Goal: Task Accomplishment & Management: Complete application form

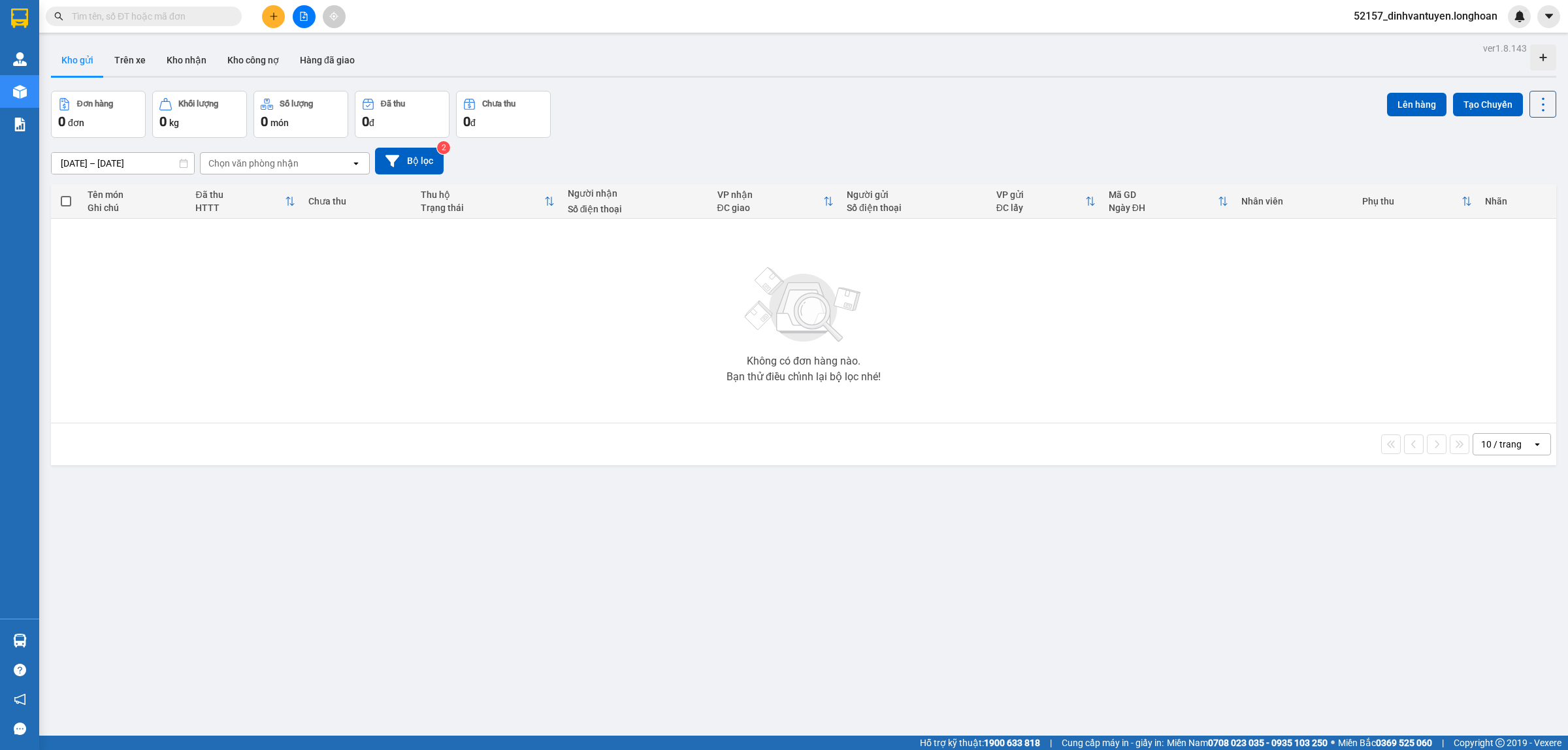
click at [191, 24] on span at bounding box center [144, 16] width 196 height 19
click at [187, 8] on span at bounding box center [144, 16] width 196 height 19
click at [194, 18] on input "text" at bounding box center [149, 16] width 154 height 14
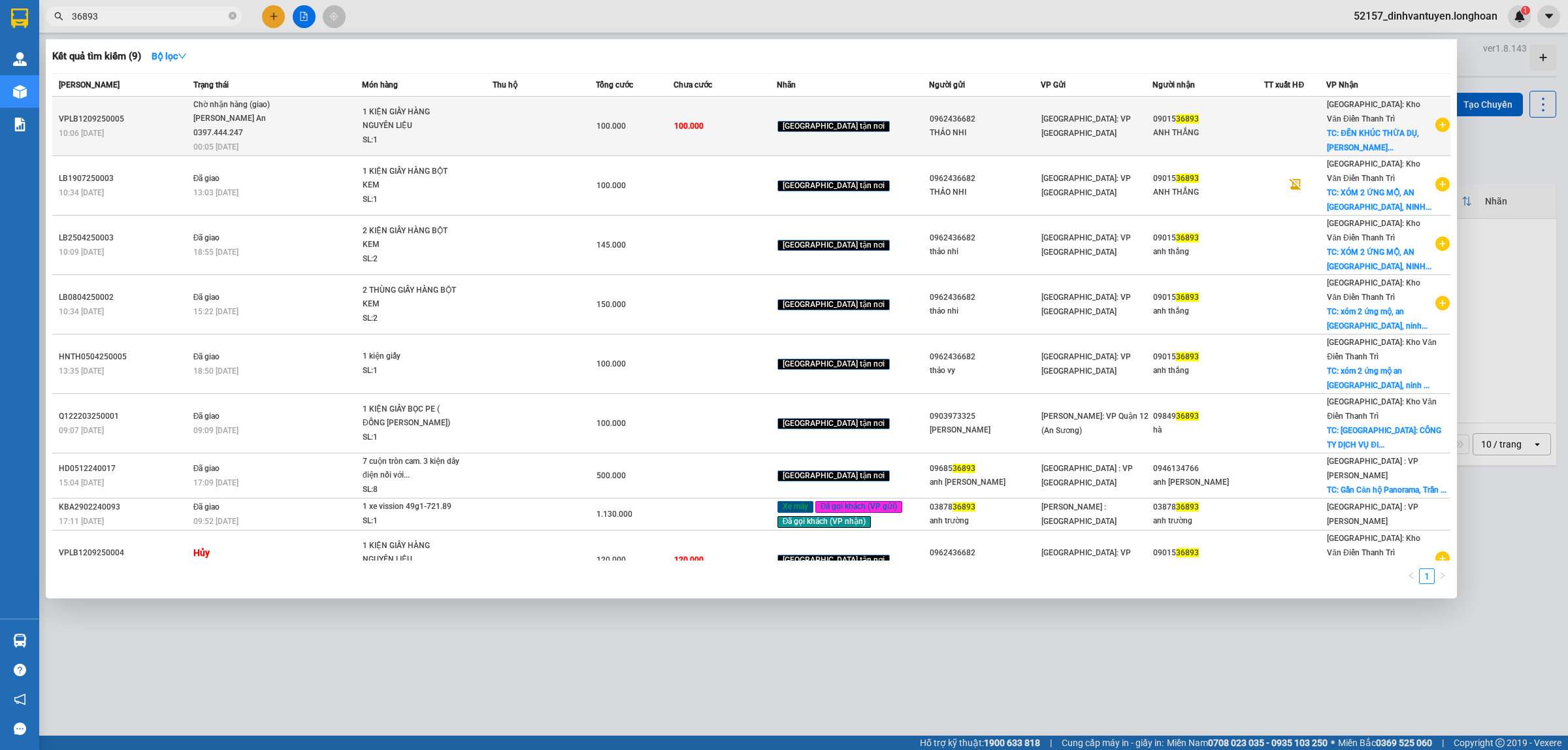
type input "36893"
click at [492, 126] on span "1 KIỆN GIẤY HÀNG NGUYÊN LIỆU SL: 1" at bounding box center [427, 126] width 129 height 42
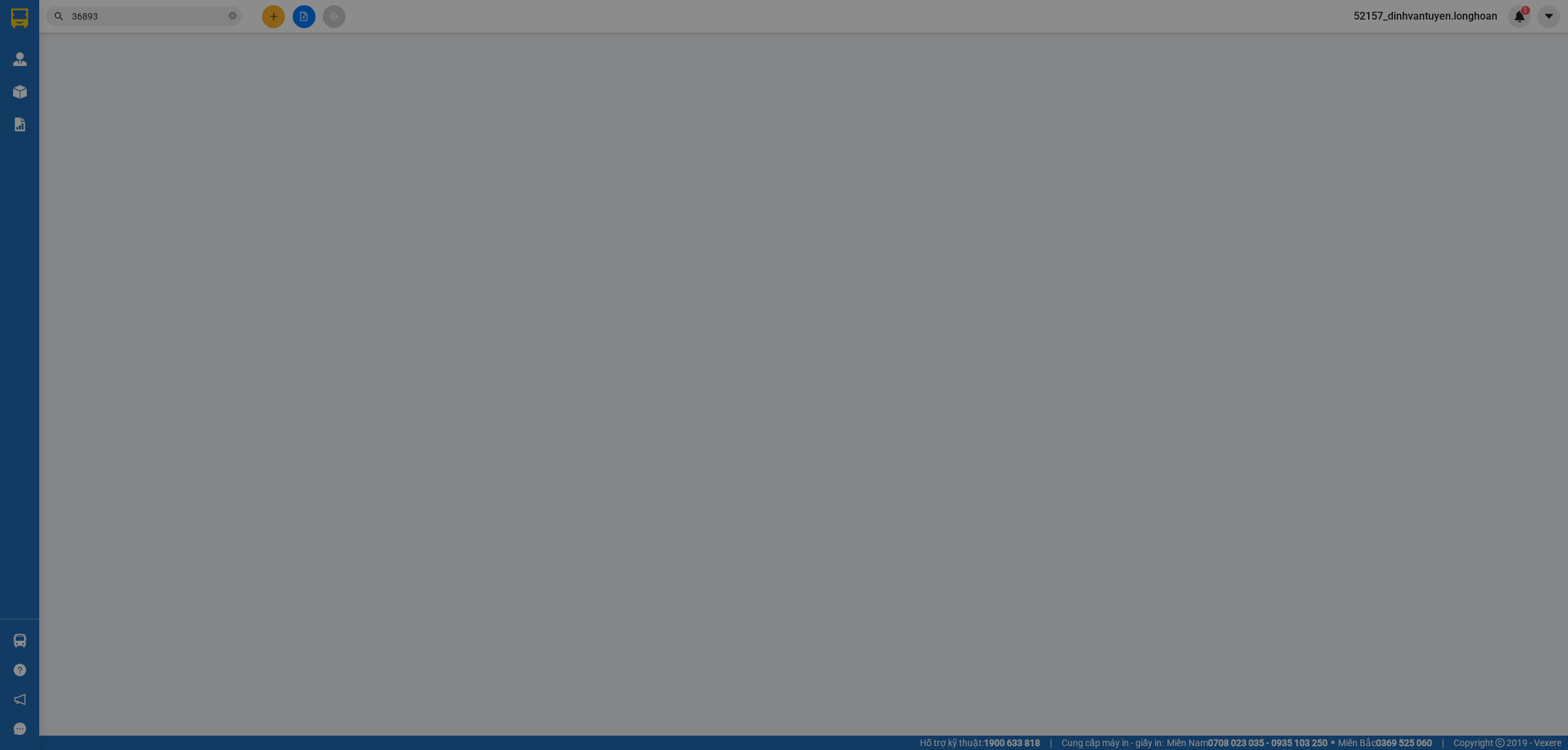
type input "0962436682"
type input "THẢO NHI"
type input "0901536893"
type input "ANH THẮNG"
checkbox input "true"
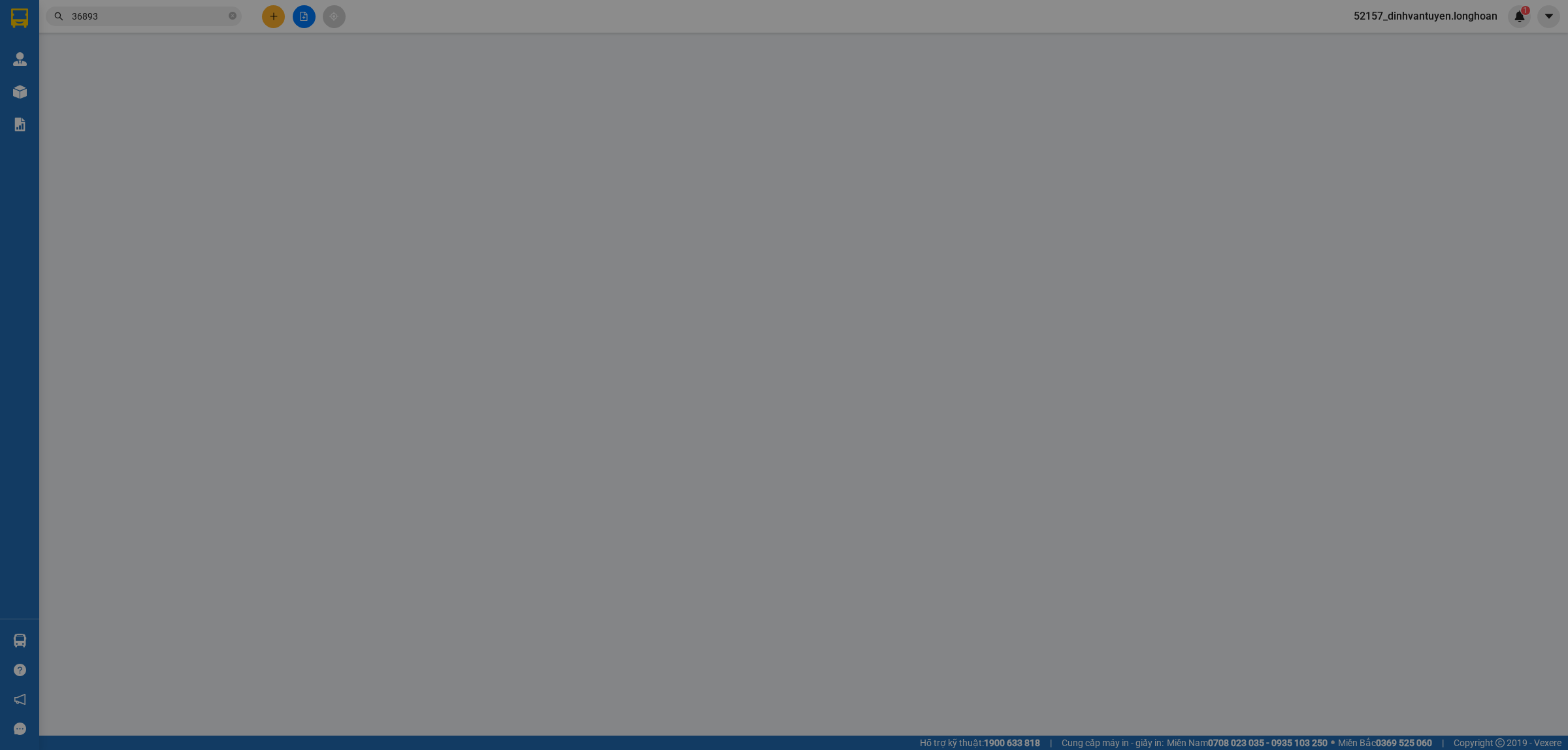
type input "ĐÊN KHÚC THỪA DỤ, Thôn Cúc Bồ, Xã [GEOGRAPHIC_DATA], [GEOGRAPHIC_DATA], [GEOGRA…"
type input "100.000"
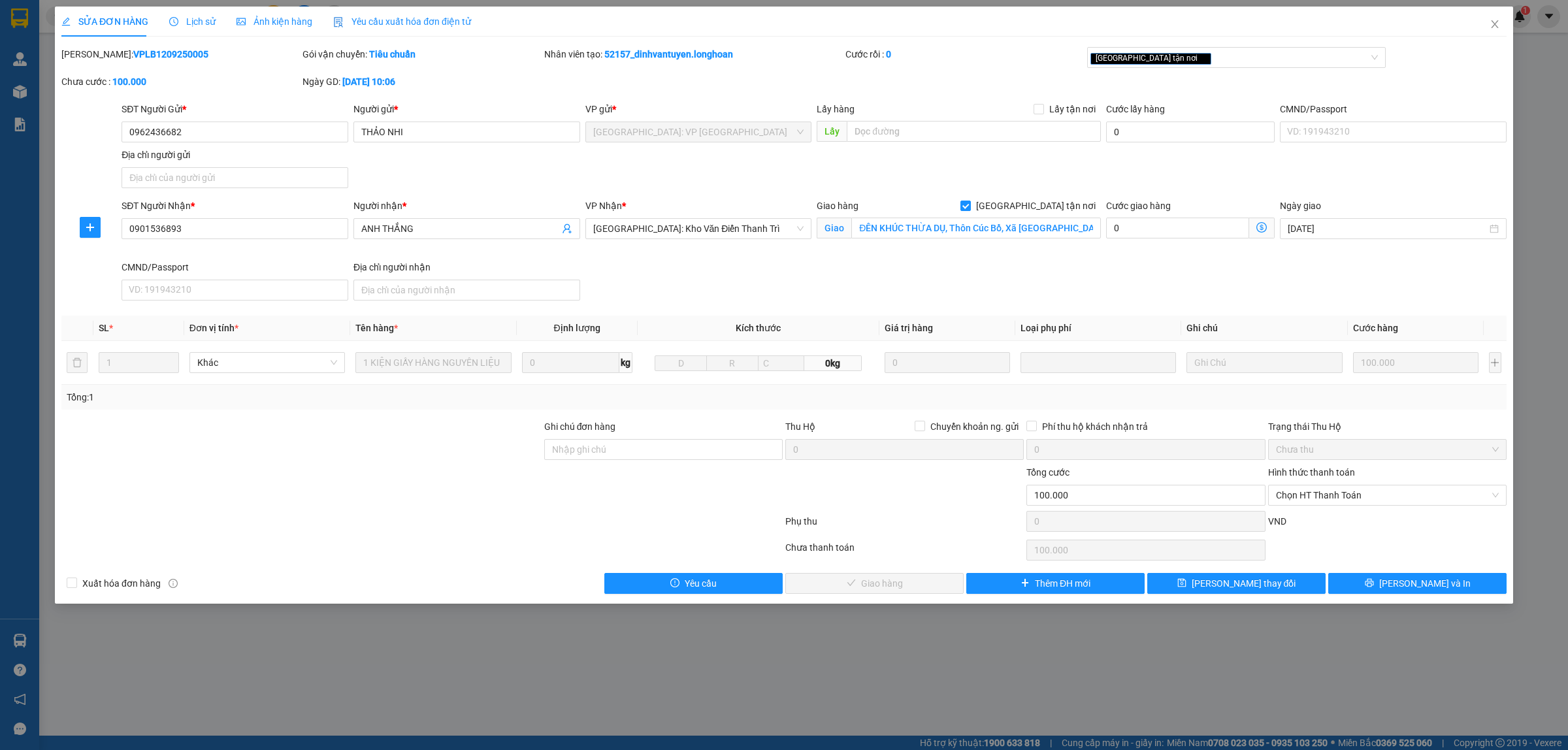
click at [196, 27] on div "Lịch sử" at bounding box center [192, 21] width 46 height 14
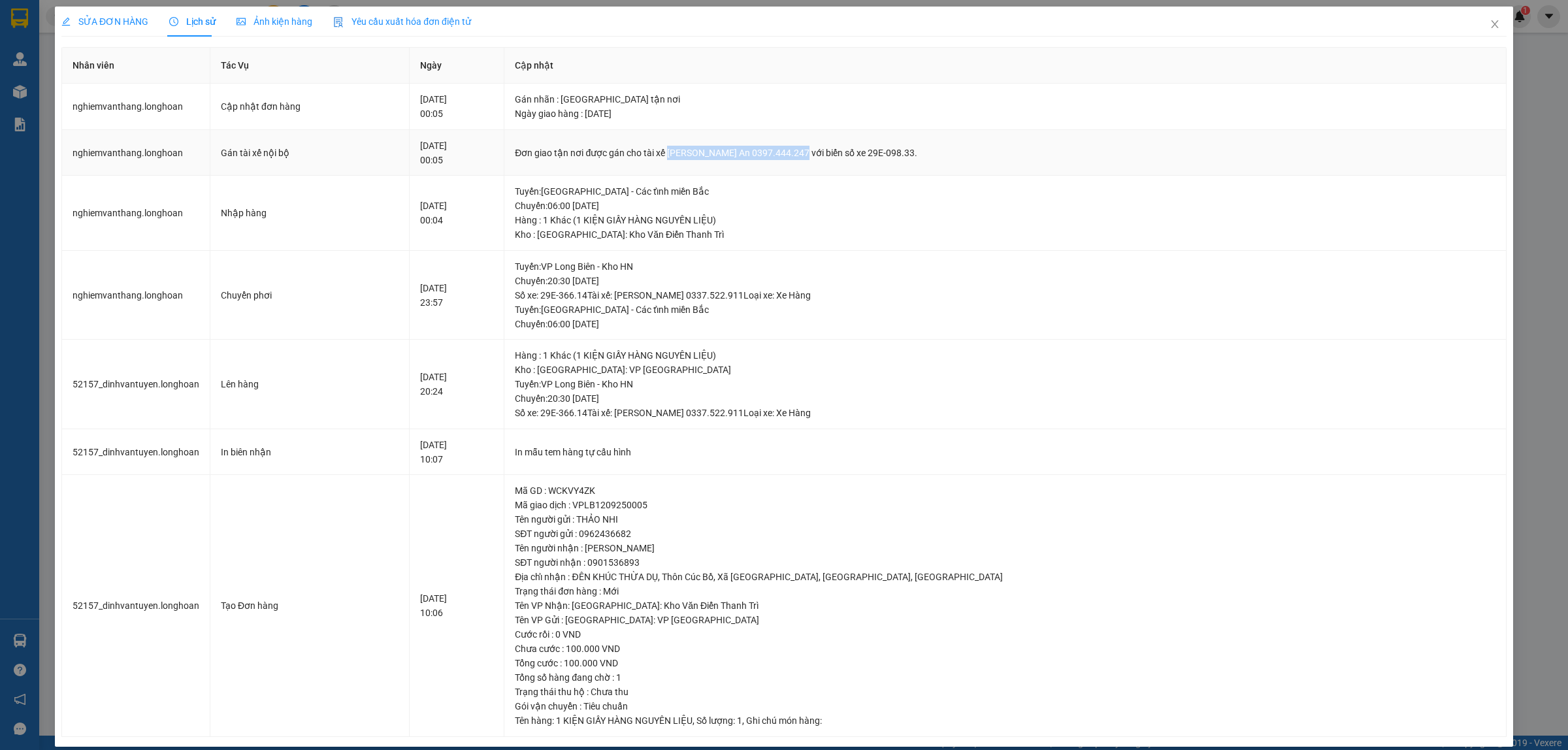
drag, startPoint x: 741, startPoint y: 155, endPoint x: 874, endPoint y: 146, distance: 133.3
click at [874, 146] on div "Đơn giao tận nơi được gán cho tài xế [PERSON_NAME] An 0397.444.247 với biển số …" at bounding box center [1005, 153] width 981 height 14
copy div "[PERSON_NAME] An 0397.444.247"
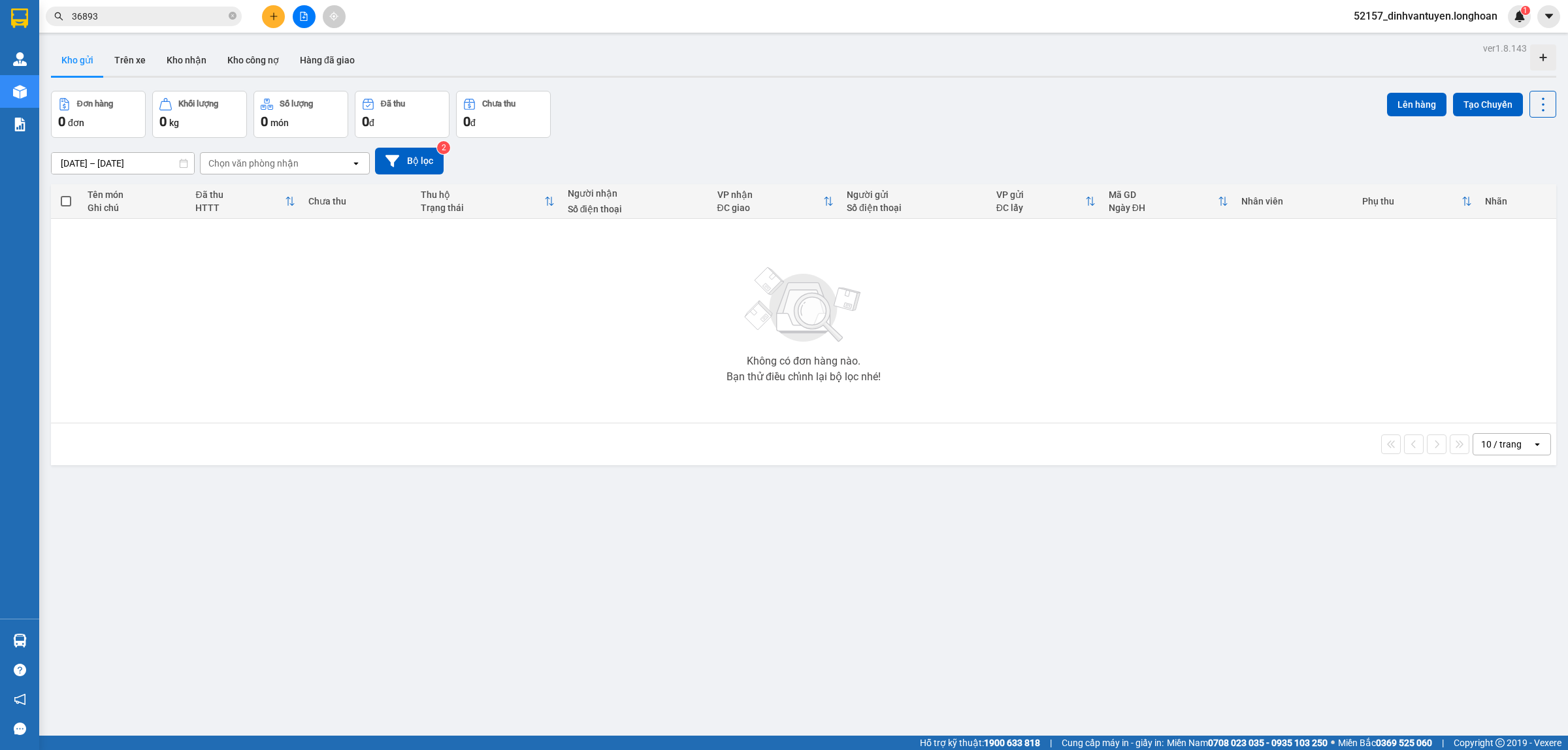
drag, startPoint x: 669, startPoint y: 635, endPoint x: 635, endPoint y: 641, distance: 34.5
click at [669, 635] on div "ver 1.8.143 Kho gửi Trên xe Kho nhận Kho công nợ Hàng đã giao Đơn hàng 0 đơn Kh…" at bounding box center [804, 414] width 1516 height 750
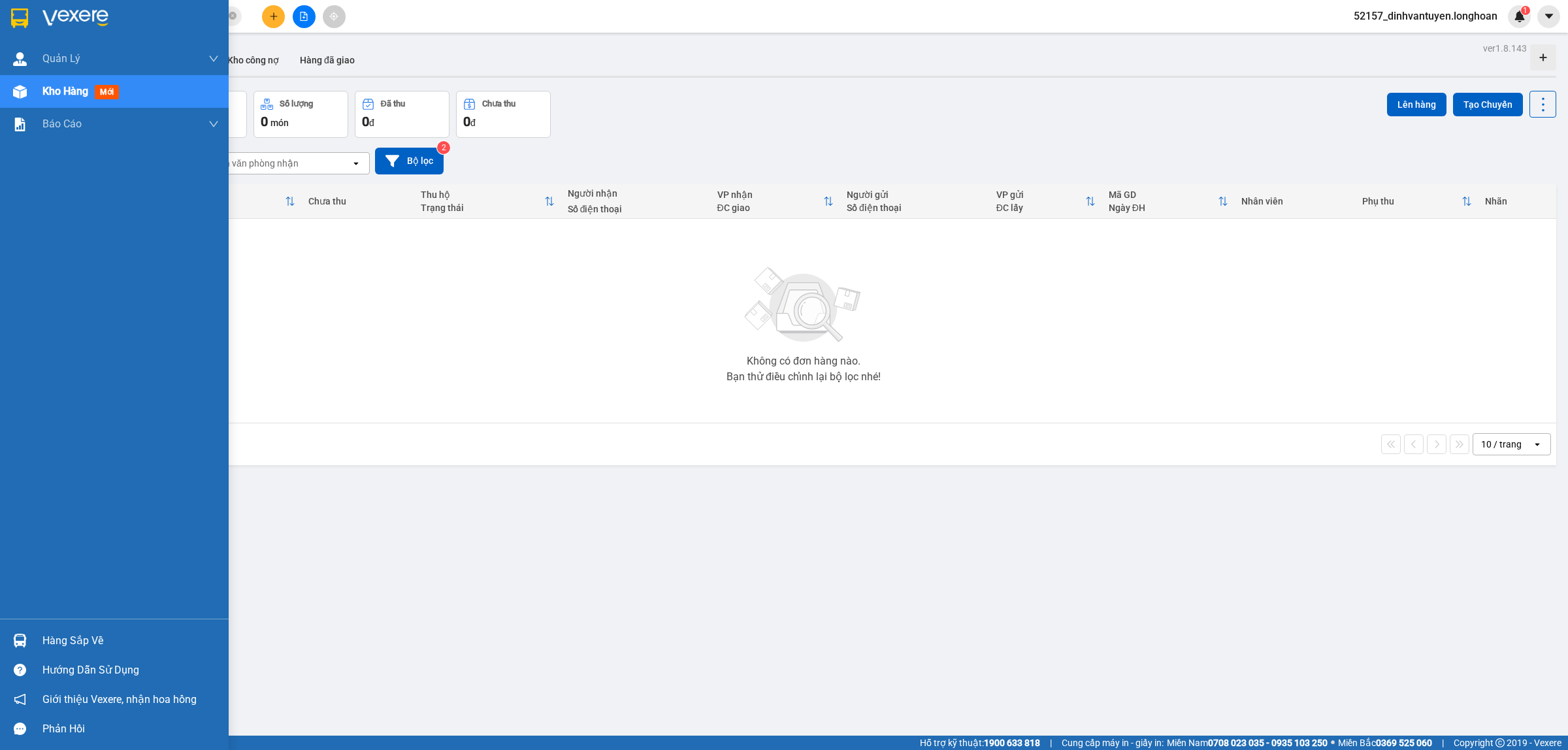
click at [24, 13] on img at bounding box center [19, 19] width 17 height 19
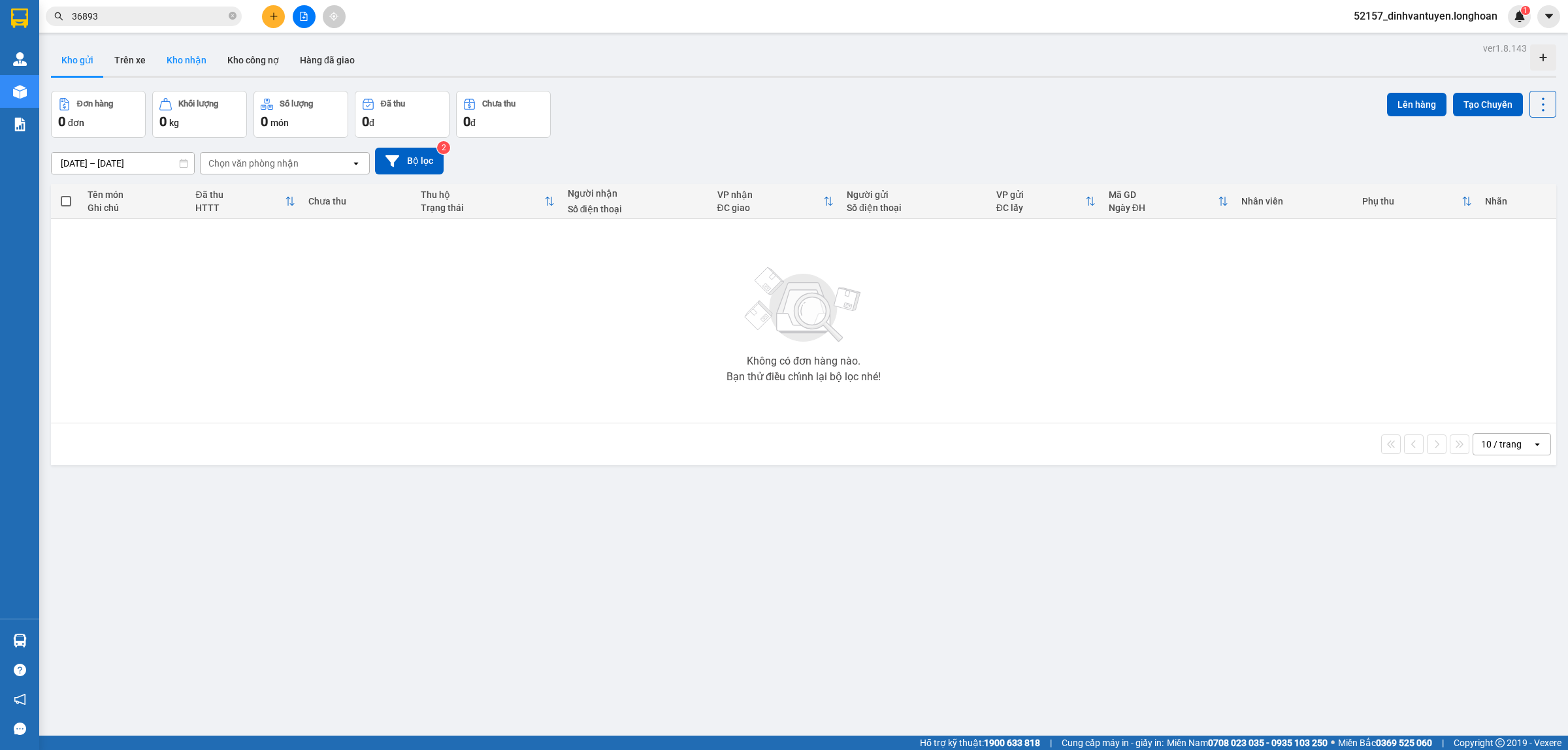
click at [171, 63] on button "Kho nhận" at bounding box center [187, 59] width 61 height 31
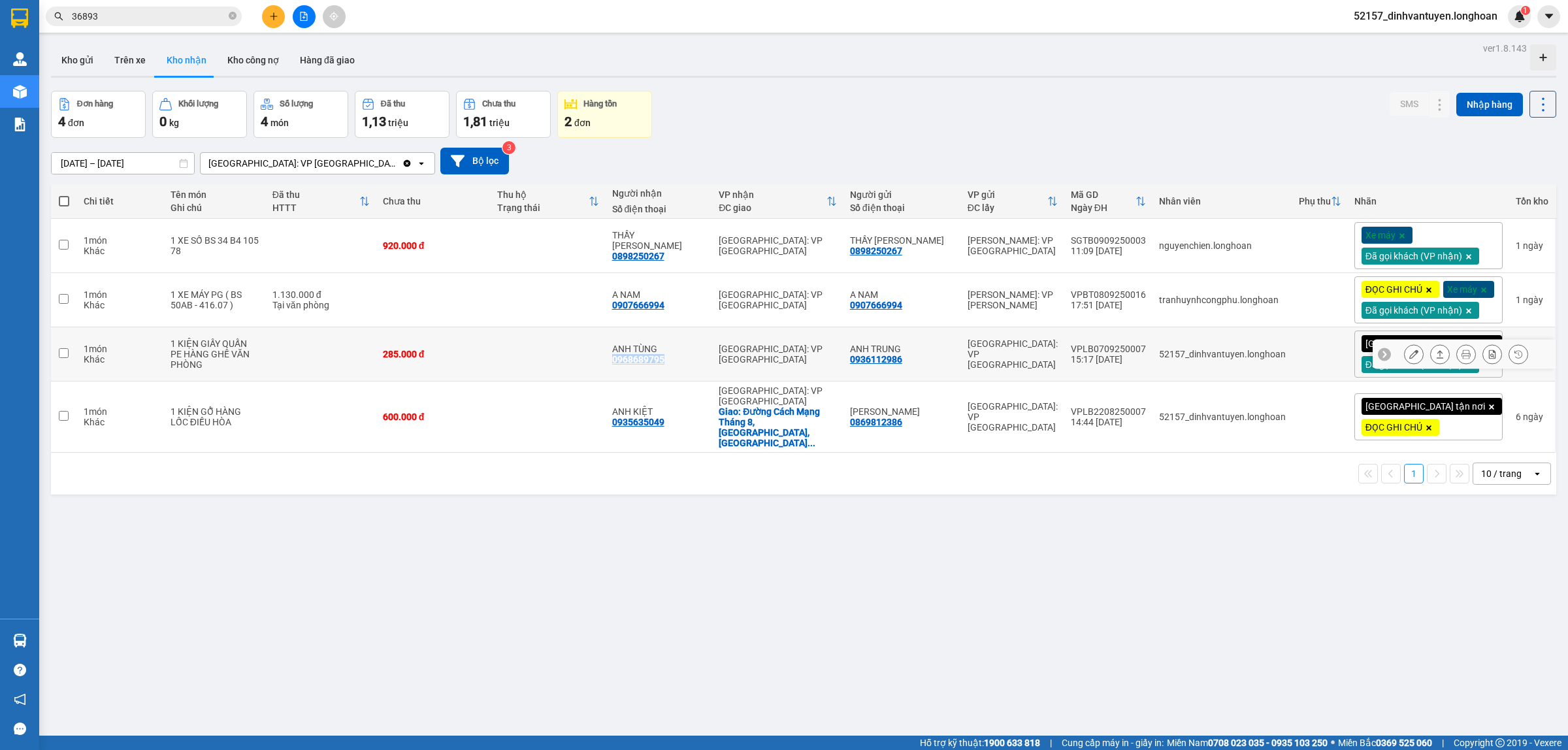
drag, startPoint x: 692, startPoint y: 379, endPoint x: 639, endPoint y: 387, distance: 53.6
click at [639, 381] on td "ANH TÙNG 0968689795" at bounding box center [659, 354] width 107 height 54
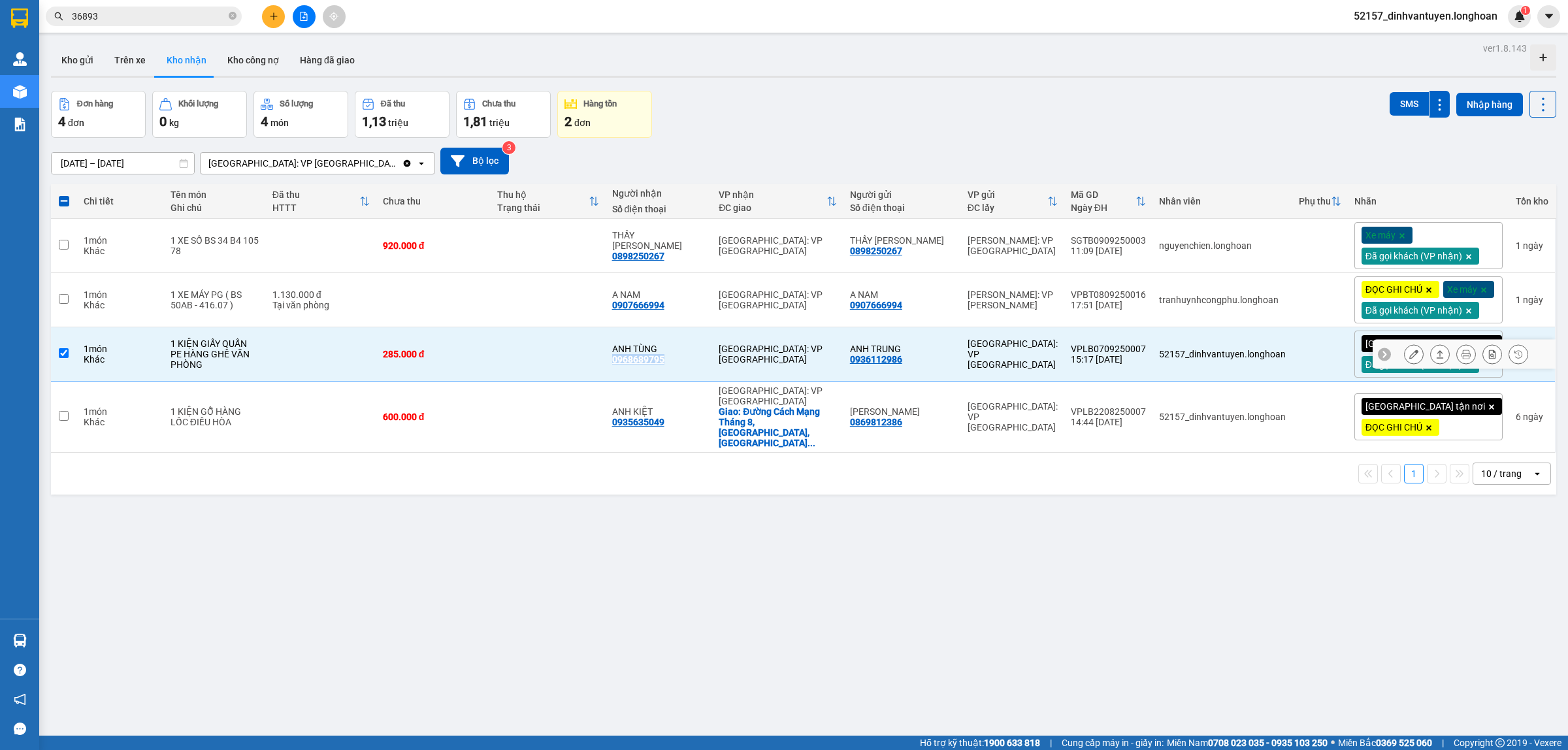
copy div "0968689795"
drag, startPoint x: 933, startPoint y: 380, endPoint x: 876, endPoint y: 382, distance: 57.0
click at [876, 364] on div "ANH TRUNG 0936112986" at bounding box center [902, 355] width 104 height 21
checkbox input "false"
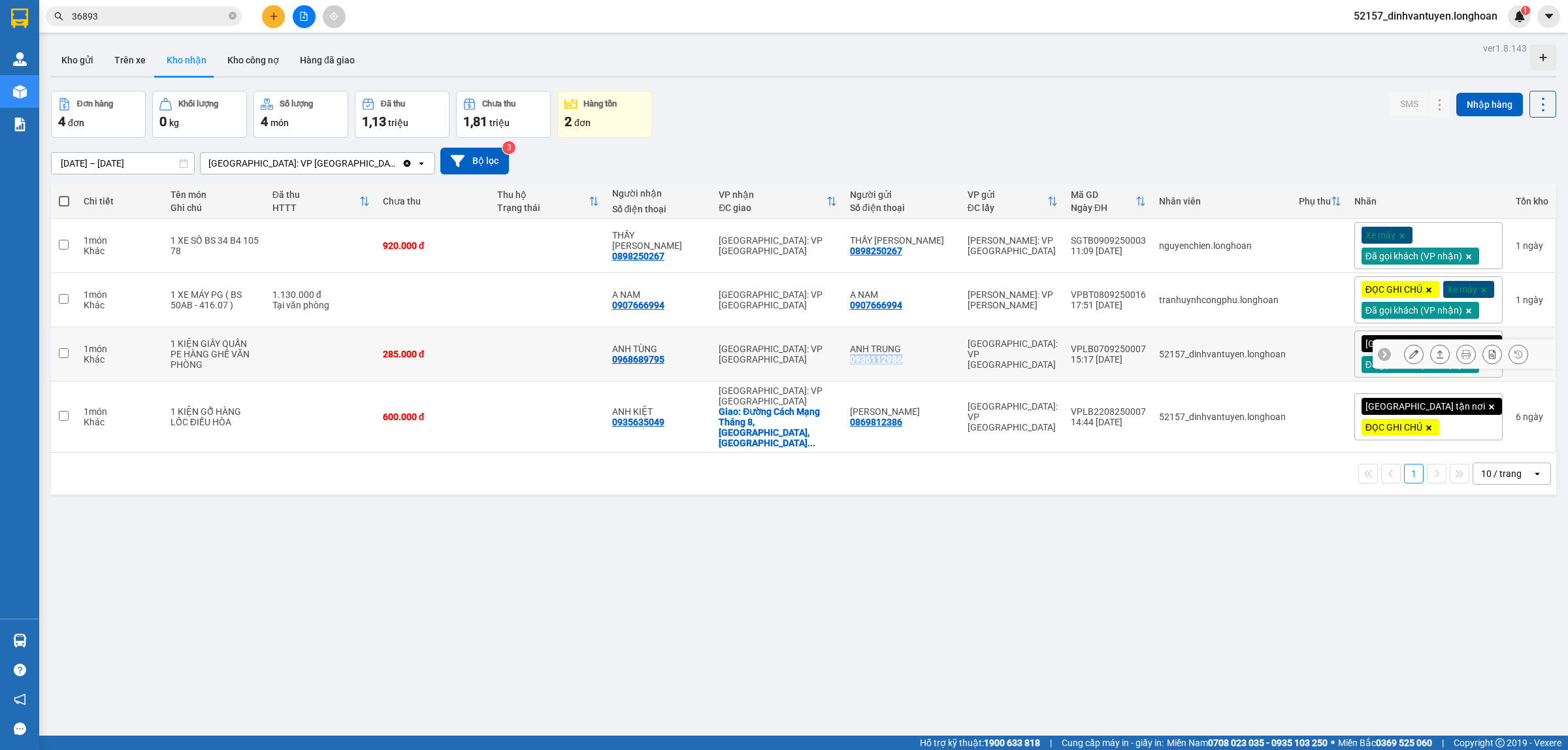
copy div "0936112986"
click at [1404, 366] on button at bounding box center [1413, 355] width 19 height 23
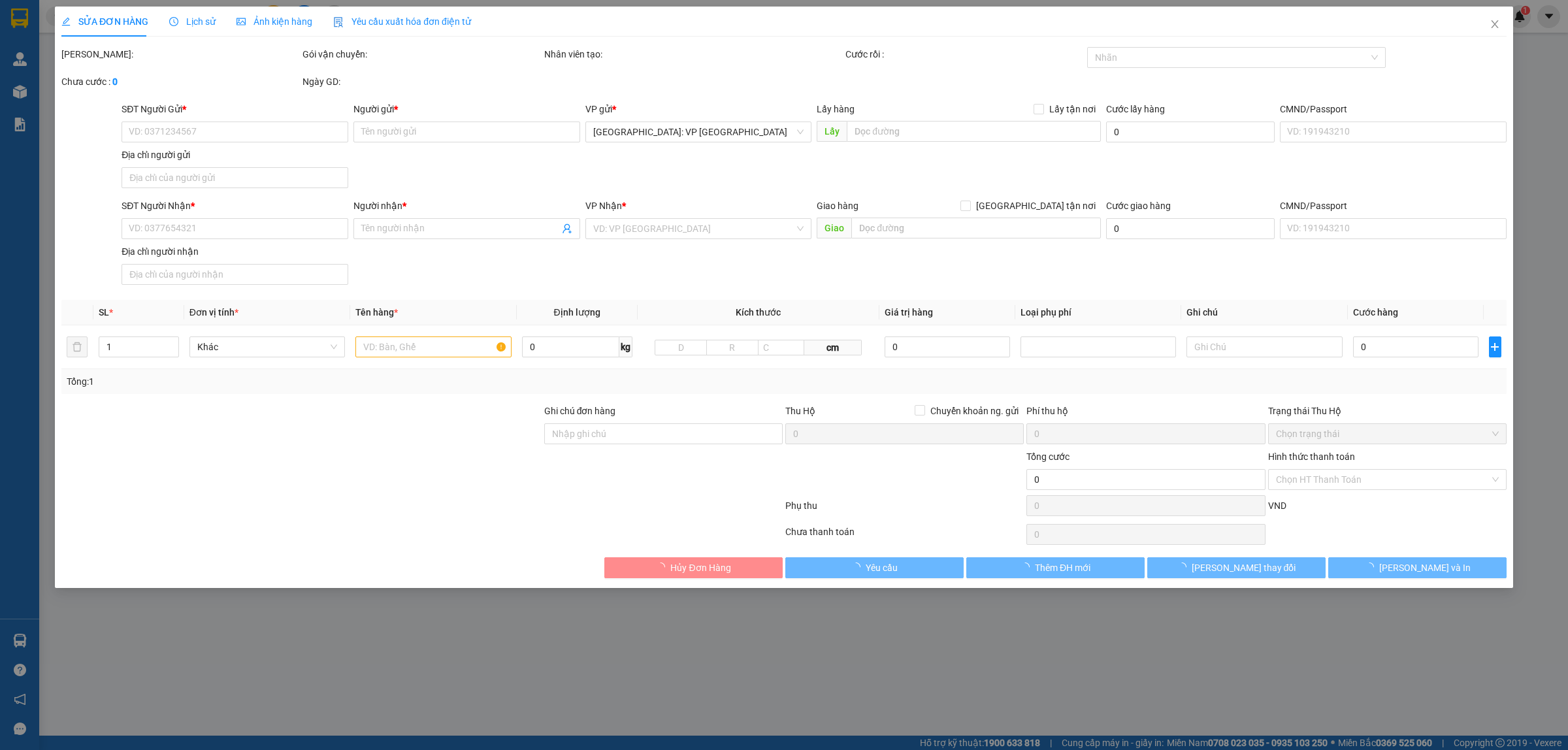
type input "0936112986"
type input "ANH TRUNG"
type input "0968689795"
type input "ANH TÙNG"
type input "30.000"
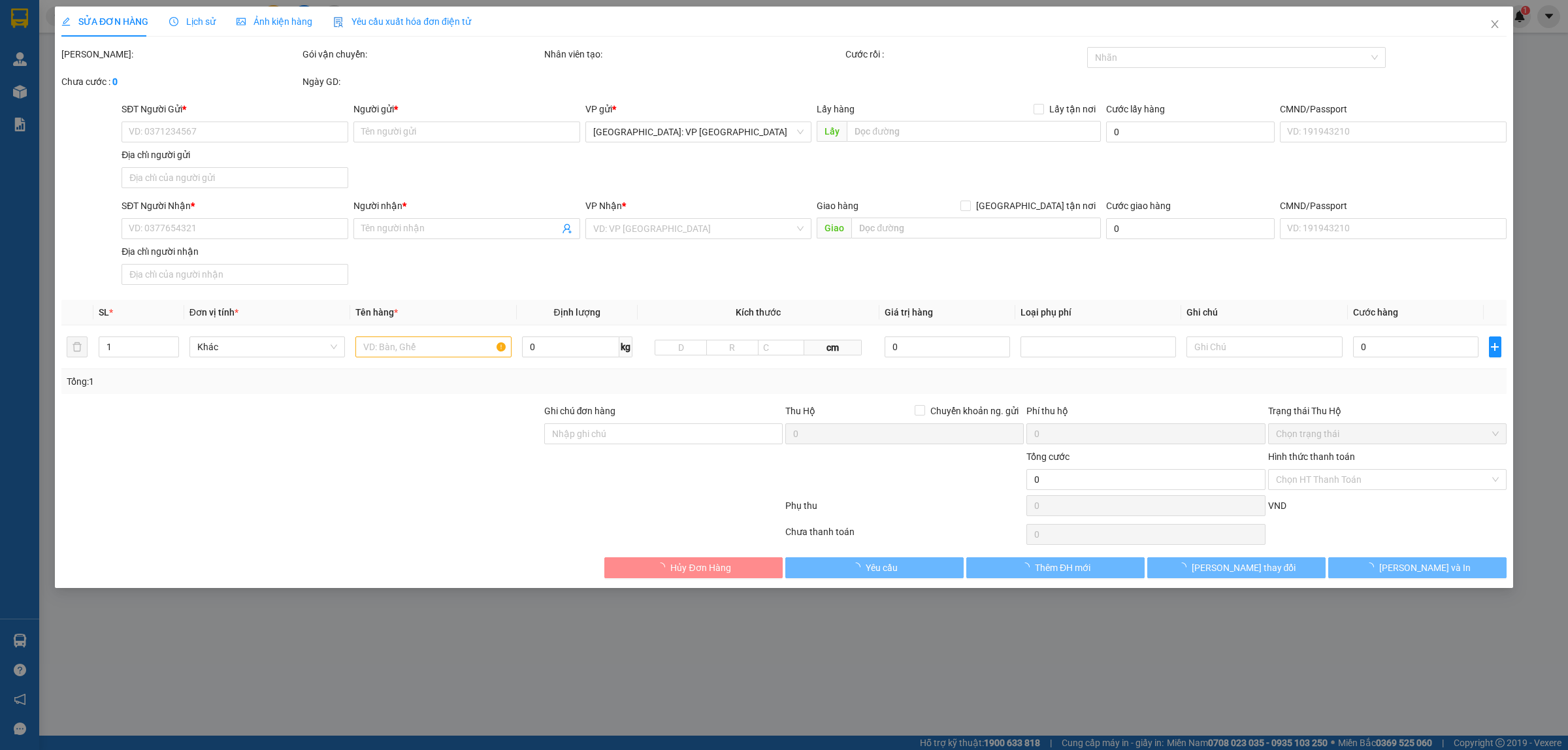
type input "285.000"
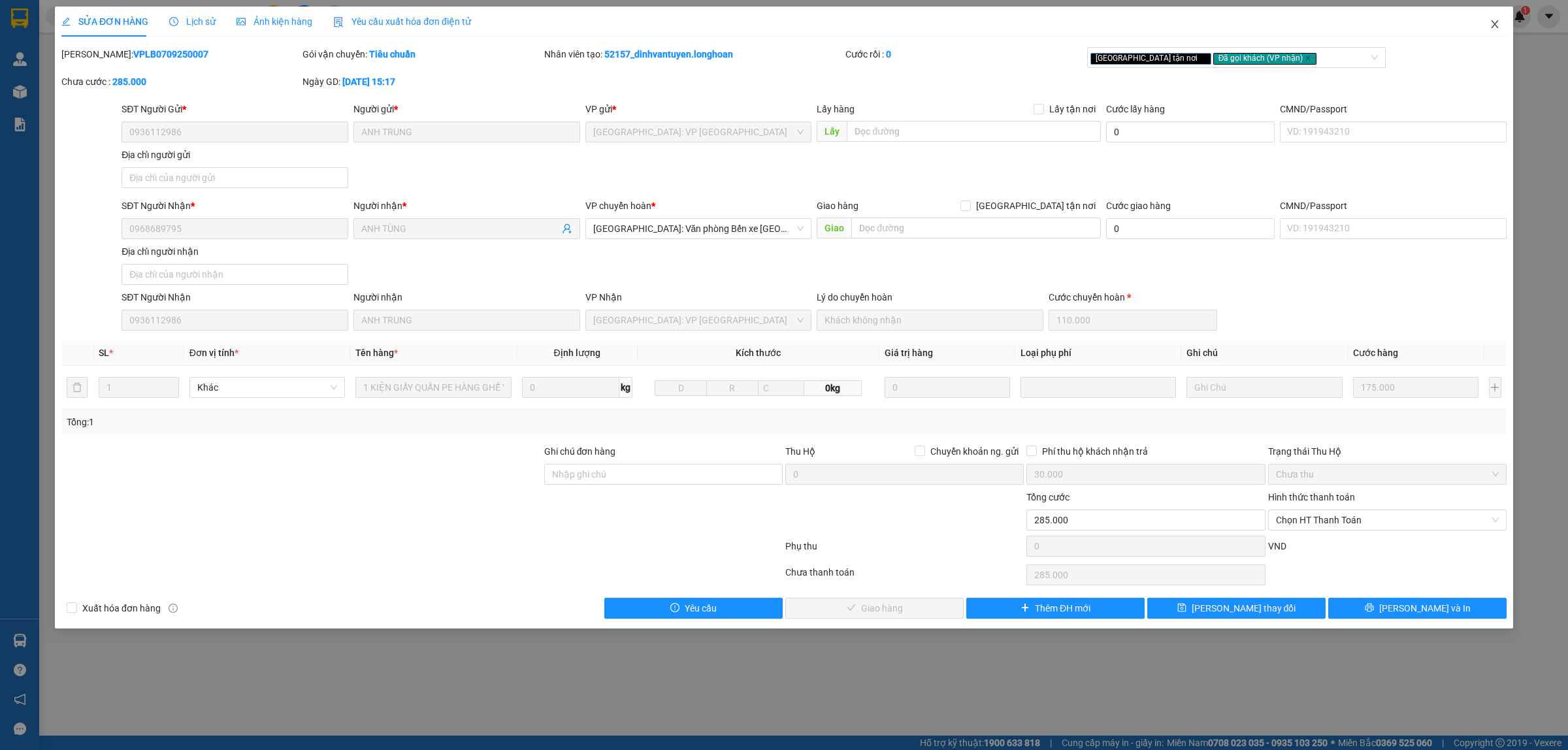
click at [1500, 25] on span "Close" at bounding box center [1495, 24] width 36 height 36
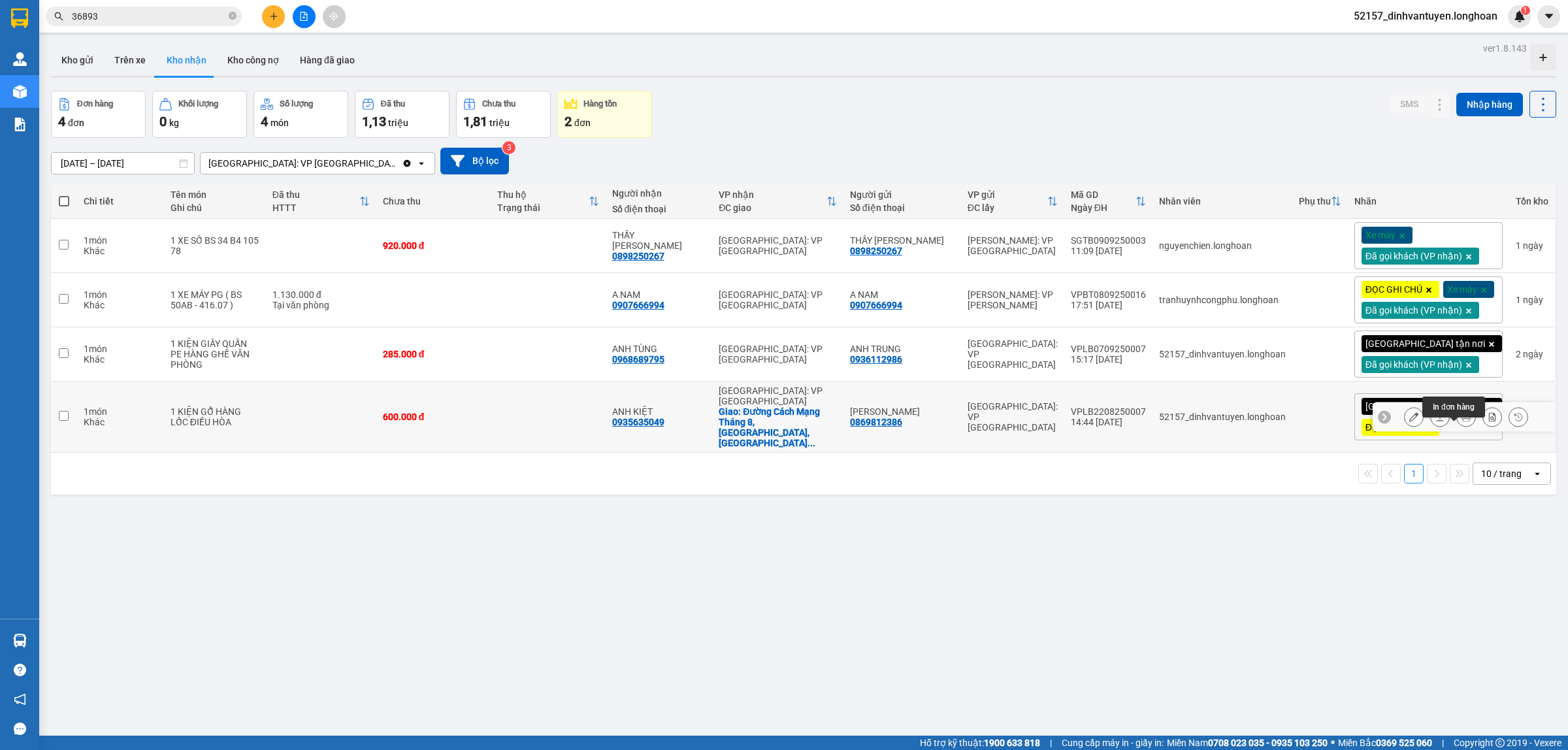
click at [1462, 421] on icon at bounding box center [1466, 417] width 9 height 9
